Goal: Information Seeking & Learning: Check status

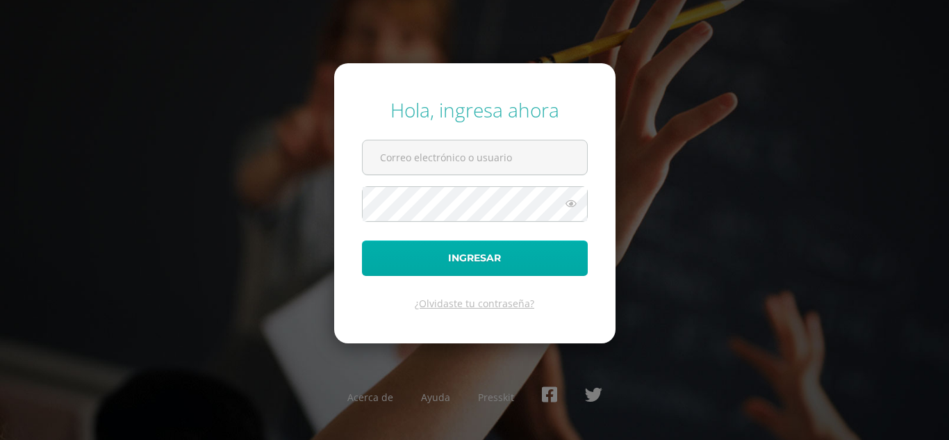
type input "mirnaguarcax2023@maiagt.org"
click at [402, 258] on button "Ingresar" at bounding box center [475, 257] width 226 height 35
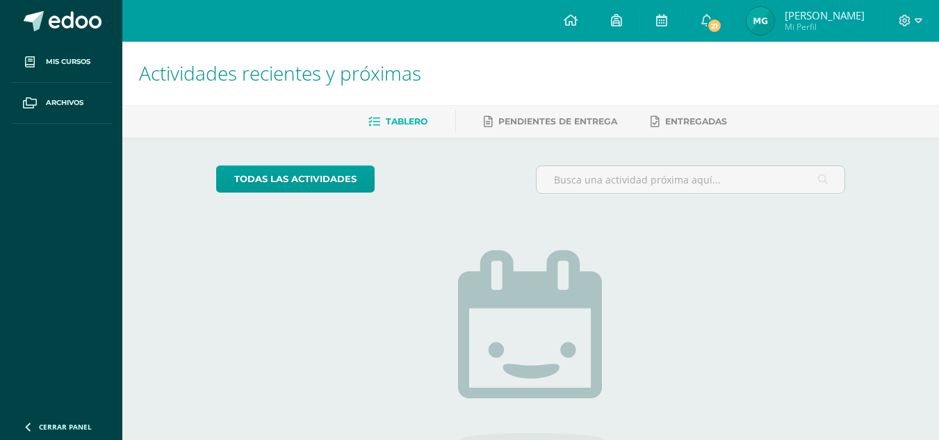
click at [774, 19] on img at bounding box center [760, 21] width 28 height 28
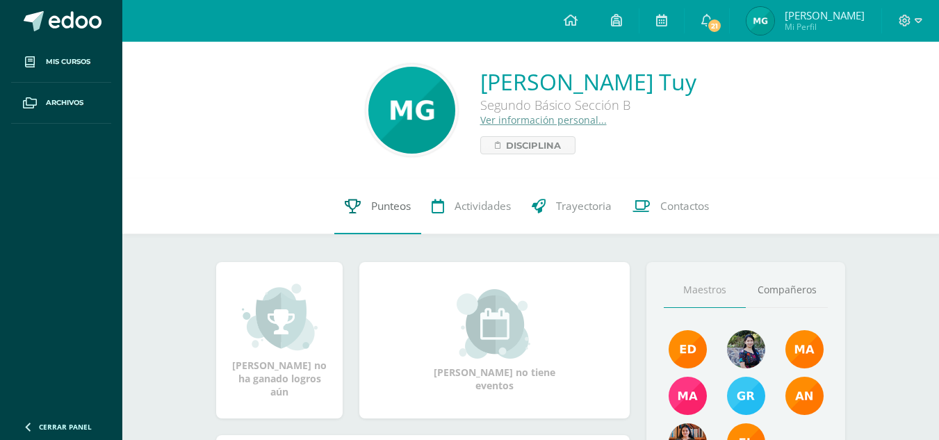
click at [399, 213] on span "Punteos" at bounding box center [391, 206] width 40 height 15
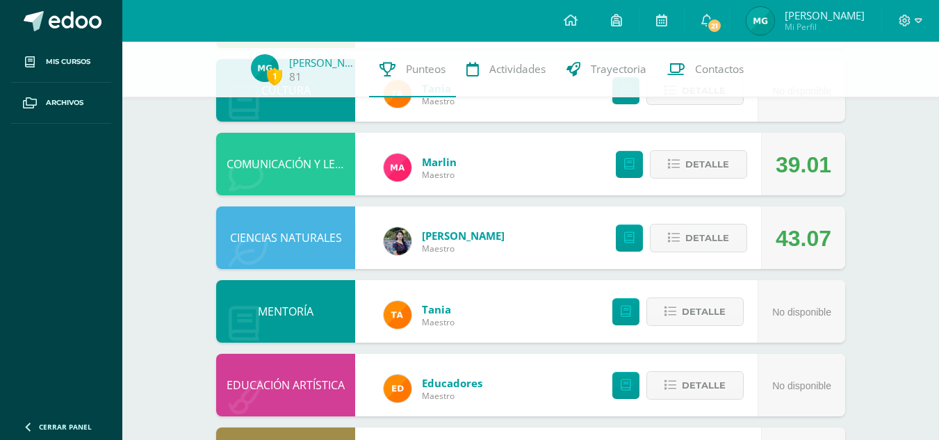
scroll to position [308, 0]
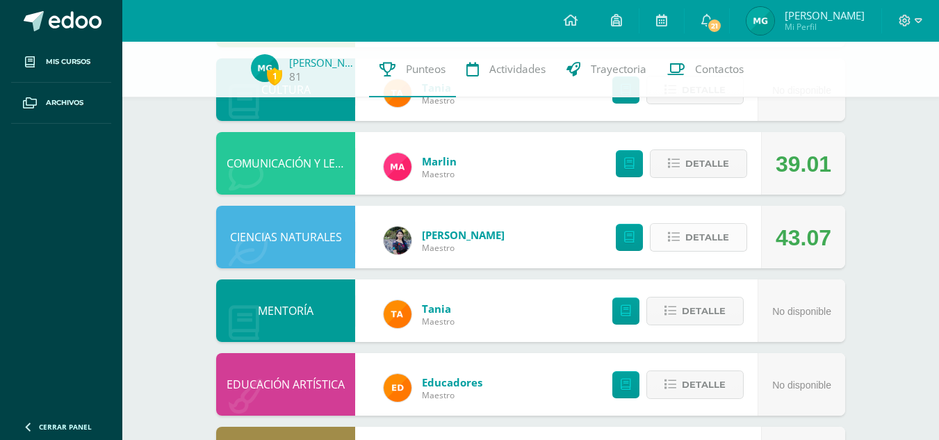
click at [674, 242] on icon at bounding box center [674, 237] width 12 height 12
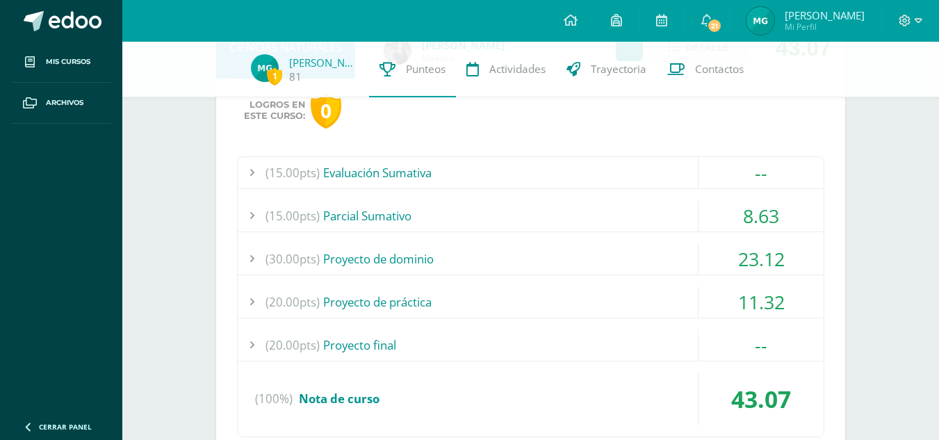
scroll to position [502, 0]
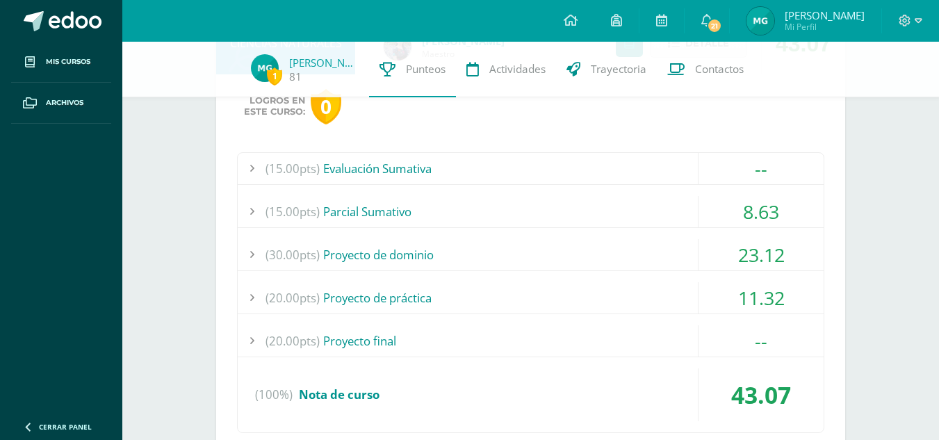
click at [717, 204] on div "8.63" at bounding box center [760, 211] width 125 height 31
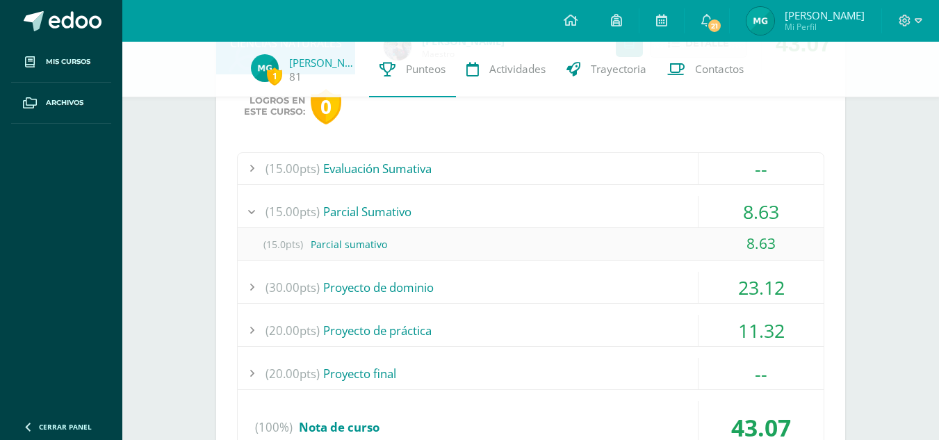
click at [717, 204] on div "8.63" at bounding box center [760, 211] width 125 height 31
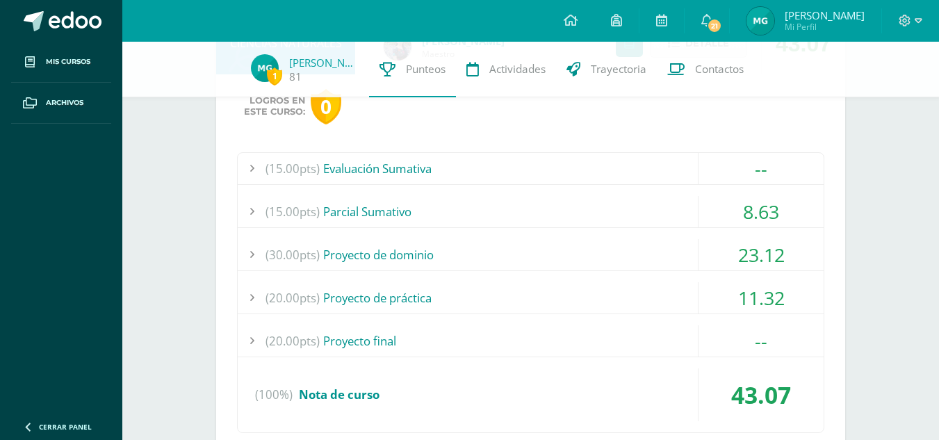
click at [757, 259] on div "23.12" at bounding box center [760, 254] width 125 height 31
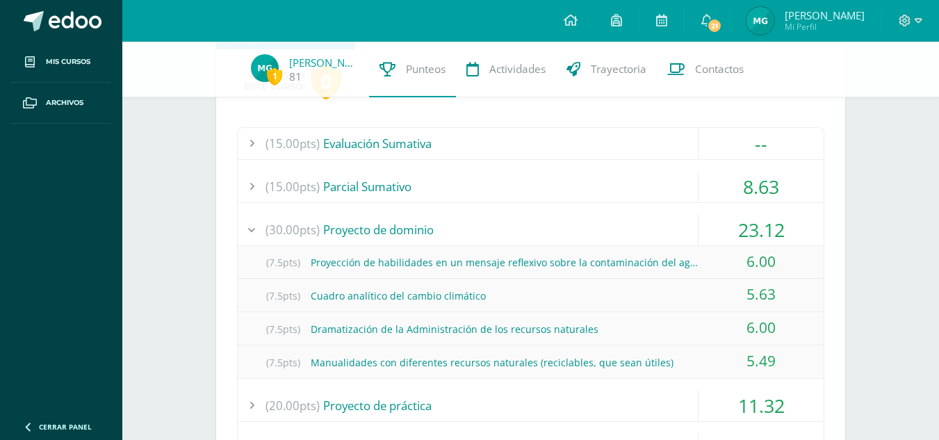
scroll to position [527, 0]
click at [752, 217] on div "23.12" at bounding box center [760, 228] width 125 height 31
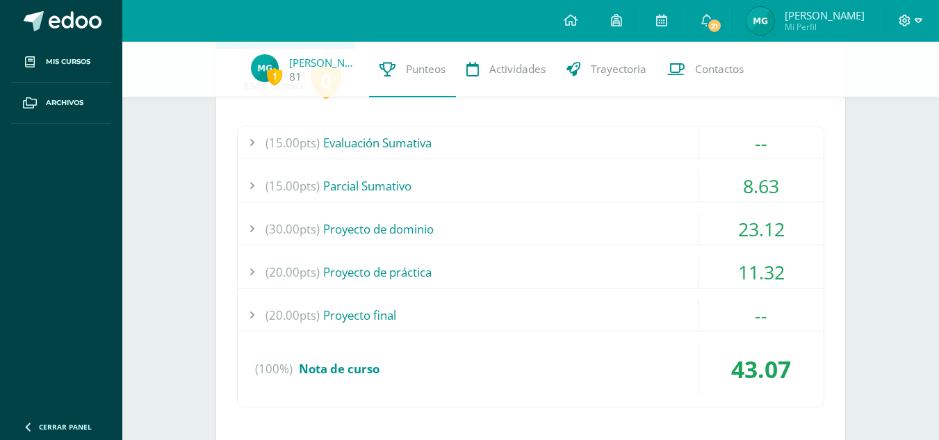
click at [909, 19] on icon at bounding box center [905, 21] width 12 height 12
click at [883, 93] on span "Cerrar sesión" at bounding box center [874, 94] width 63 height 13
